Goal: Task Accomplishment & Management: Complete application form

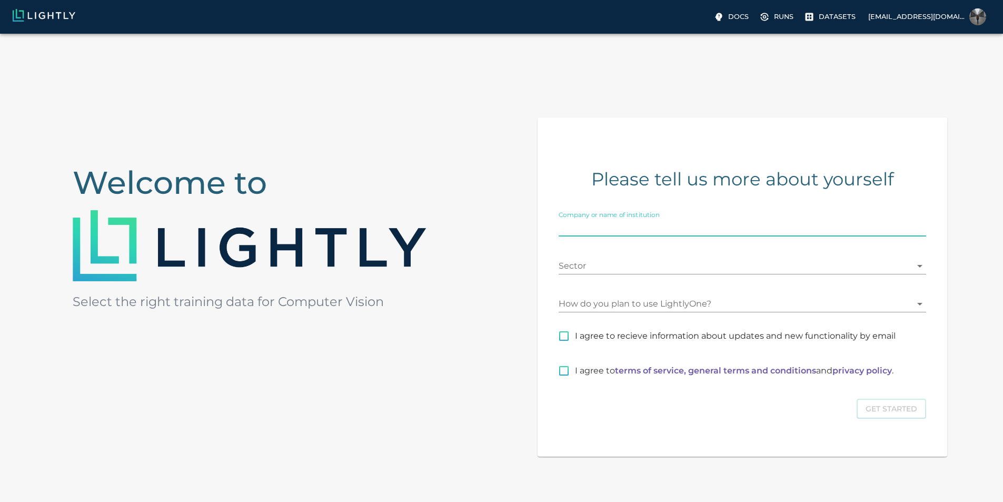
click at [670, 236] on input "Company or name of institution" at bounding box center [741, 227] width 367 height 17
type input "-"
type input "none"
click at [628, 274] on div "Sector ​" at bounding box center [741, 261] width 367 height 25
click at [628, 284] on body "Docs Runs Datasets [EMAIL_ADDRESS][DOMAIN_NAME] Welcome to Select the right tra…" at bounding box center [501, 295] width 1003 height 523
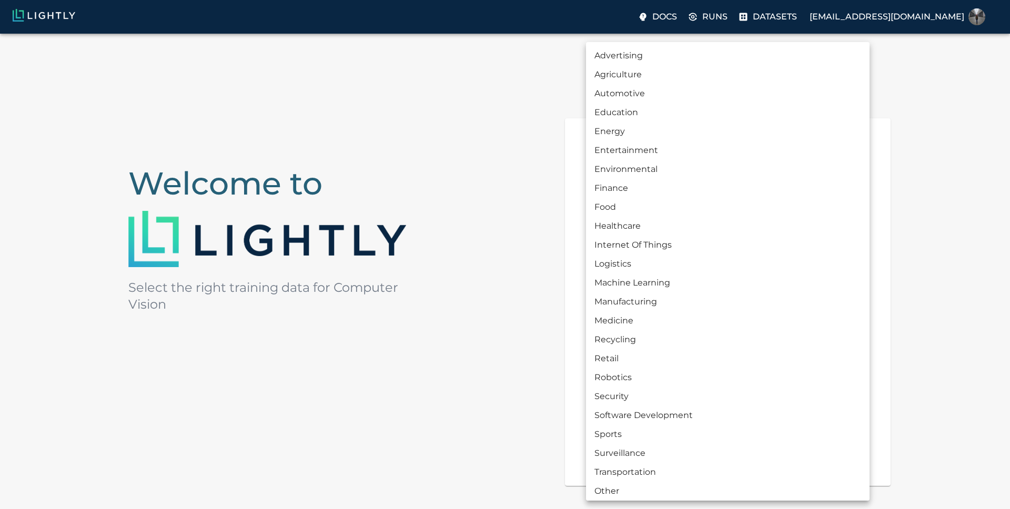
click at [629, 287] on li "Machine Learning" at bounding box center [728, 283] width 284 height 19
type input "MACHINE_LEARNING"
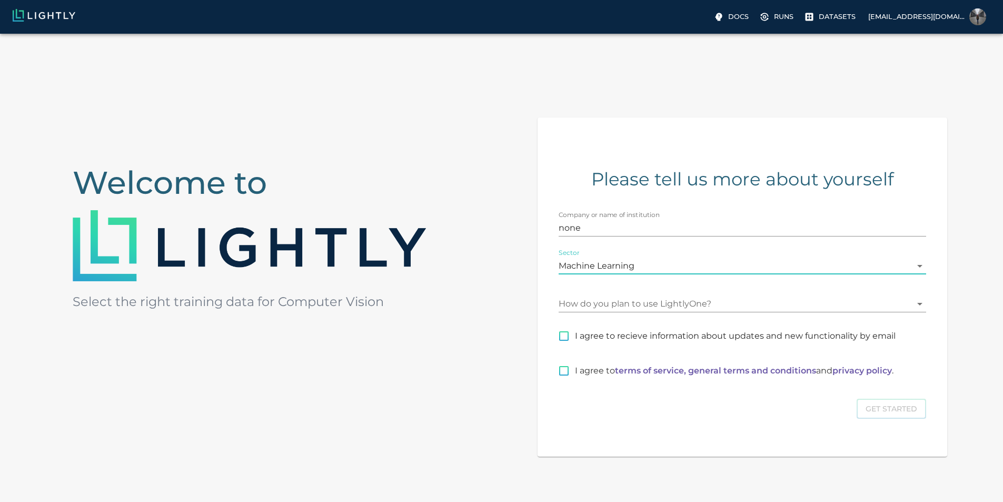
click at [634, 328] on body "Docs Runs Datasets [EMAIL_ADDRESS][DOMAIN_NAME] Welcome to Select the right tra…" at bounding box center [501, 295] width 1003 height 523
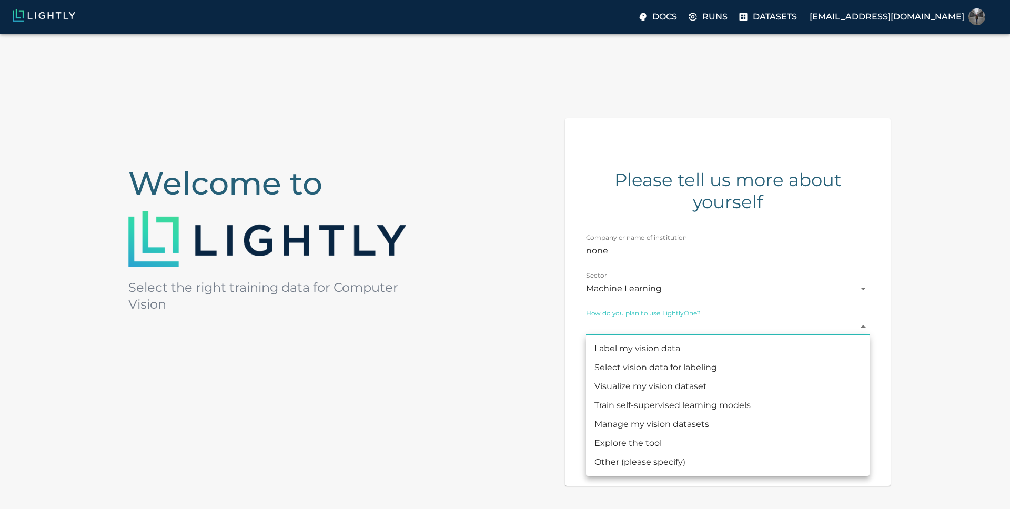
click at [735, 406] on li "Train self-supervised learning models" at bounding box center [728, 405] width 284 height 19
type input "MODEL_TRAINING"
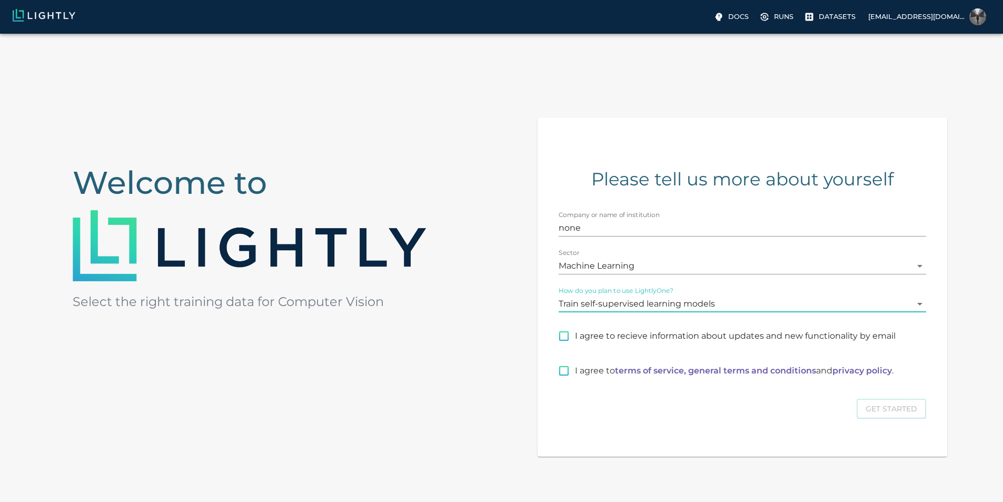
click at [575, 347] on input "I agree to recieve information about updates and new functionality by email" at bounding box center [564, 336] width 22 height 22
checkbox input "false"
click at [575, 382] on input "I agree to terms of service, general terms and conditions and privacy policy ." at bounding box center [564, 370] width 22 height 22
checkbox input "true"
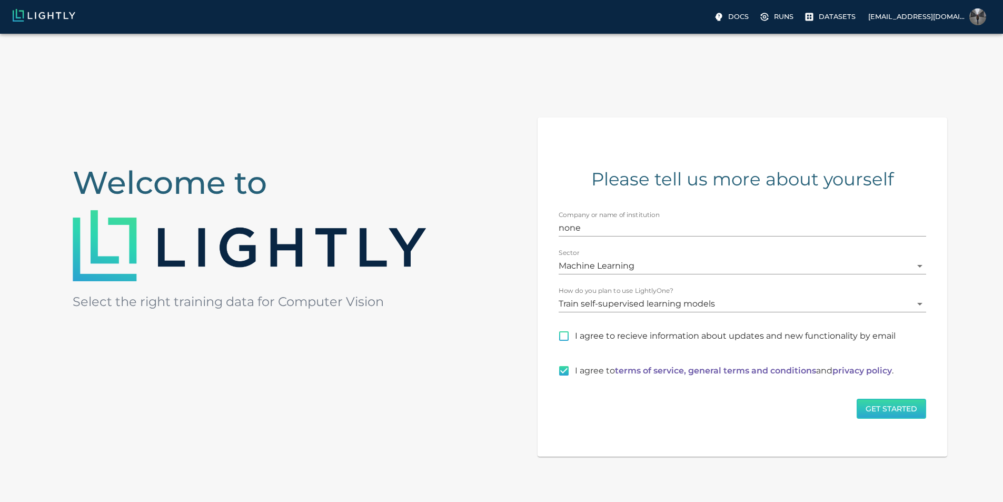
click at [856, 419] on button "Get Started" at bounding box center [890, 408] width 69 height 21
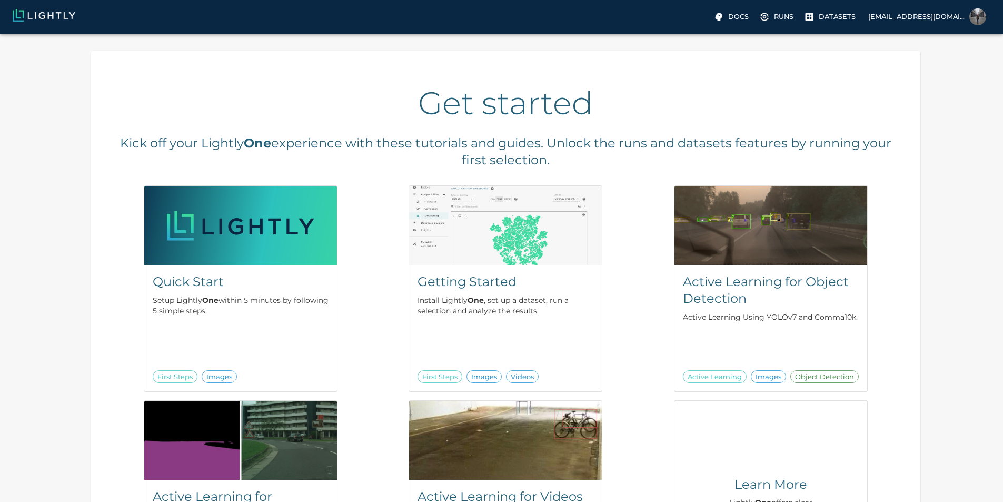
click at [127, 284] on div "Get started Kick off your Lightly One experience with these tutorials and guide…" at bounding box center [505, 351] width 994 height 619
click at [122, 276] on div "Get started Kick off your Lightly One experience with these tutorials and guide…" at bounding box center [505, 351] width 994 height 619
click at [858, 293] on div "Get started Kick off your Lightly One experience with these tutorials and guide…" at bounding box center [505, 351] width 994 height 619
click at [683, 300] on h5 "Active Learning for Object Detection" at bounding box center [771, 290] width 176 height 34
click at [58, 14] on img at bounding box center [44, 15] width 63 height 13
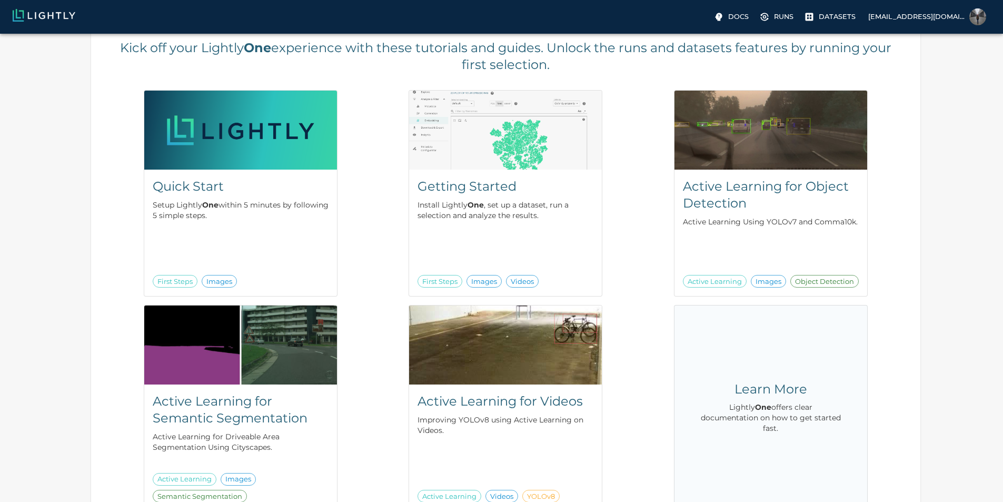
scroll to position [185, 0]
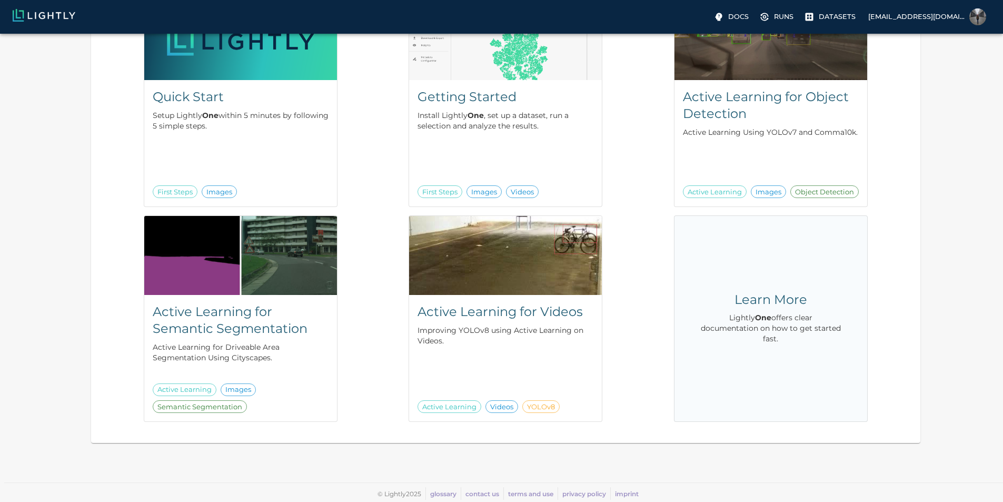
drag, startPoint x: 612, startPoint y: 365, endPoint x: 437, endPoint y: 368, distance: 174.2
click at [612, 365] on div "Quick Start Setup Lightly One within 5 minutes by following 5 simple steps. Fir…" at bounding box center [501, 206] width 795 height 429
click at [691, 350] on div "Learn More Lightly One offers clear documentation on how to get started fast." at bounding box center [770, 319] width 159 height 172
